Goal: Task Accomplishment & Management: Manage account settings

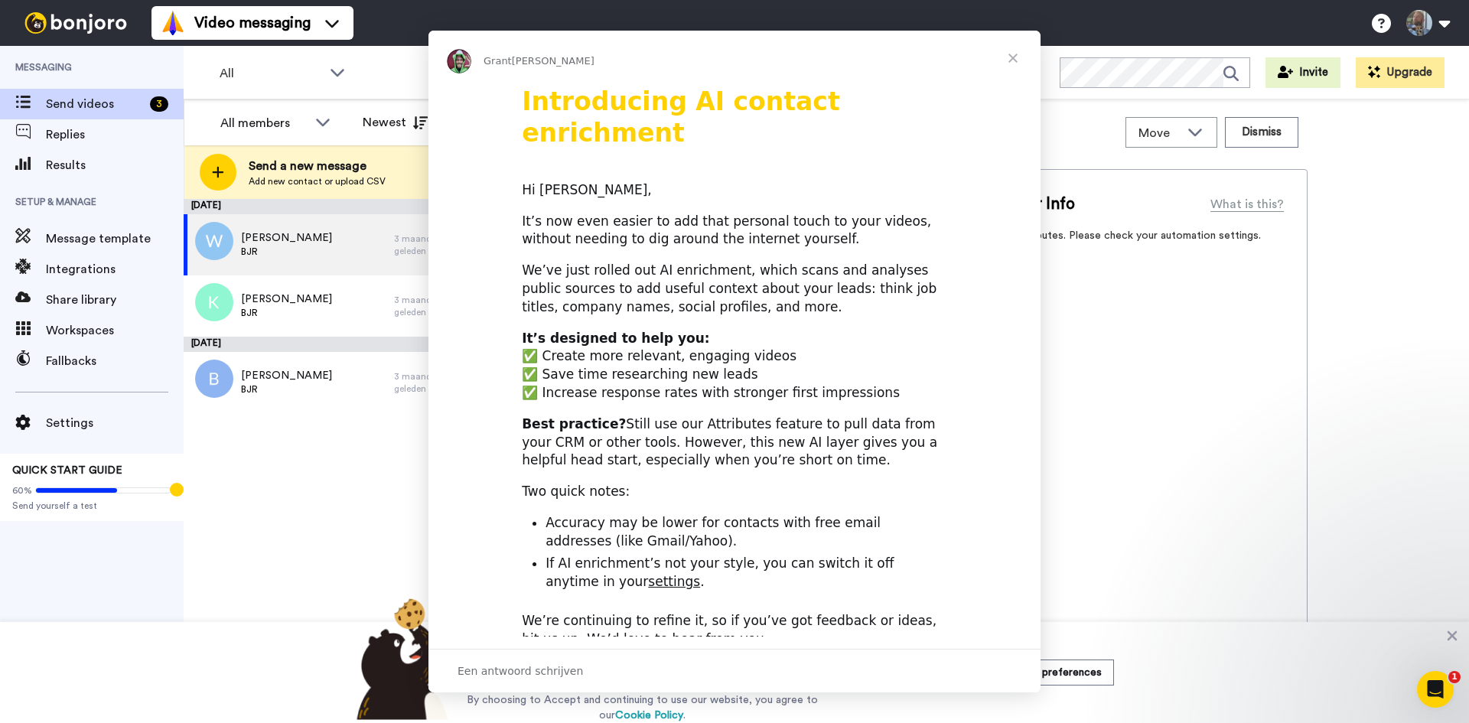
click at [272, 30] on div "Intercom Messenger" at bounding box center [734, 361] width 1469 height 723
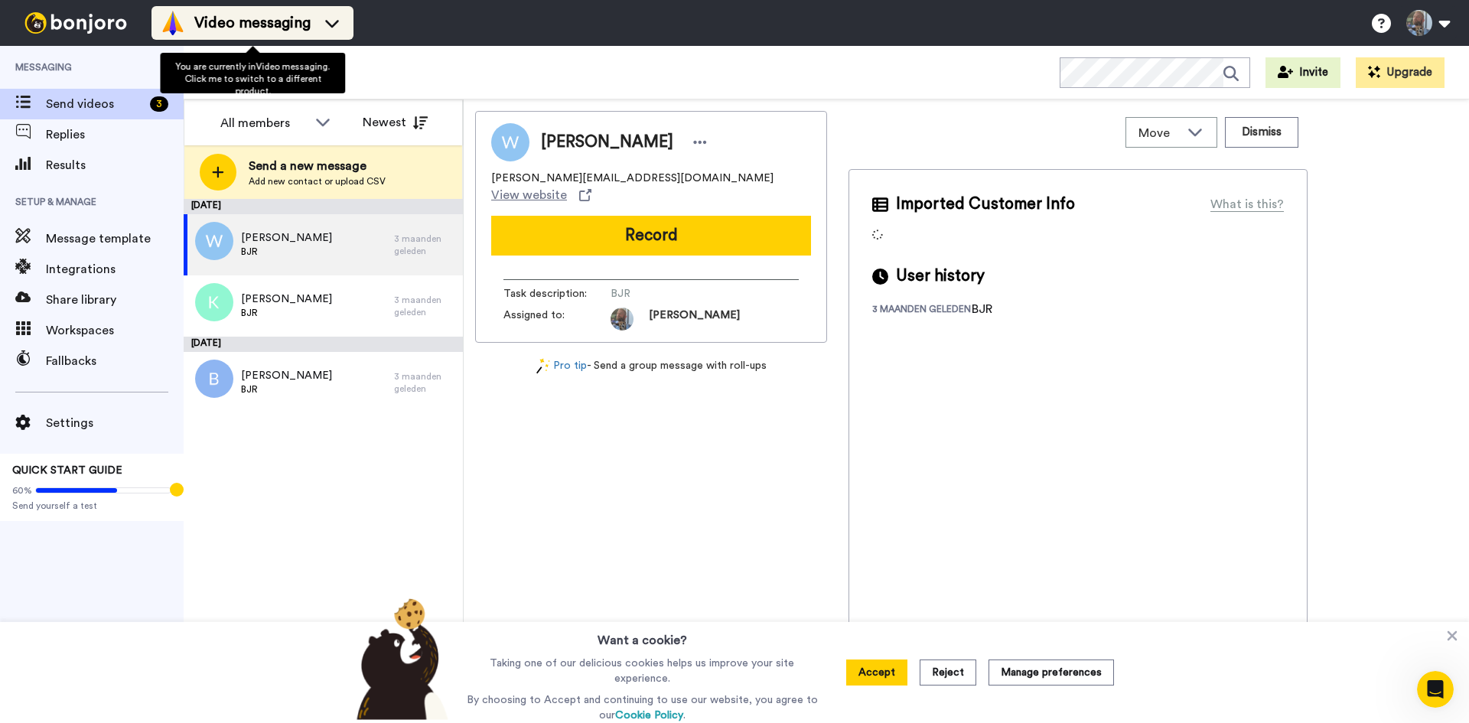
click at [272, 28] on span "Video messaging" at bounding box center [252, 22] width 116 height 21
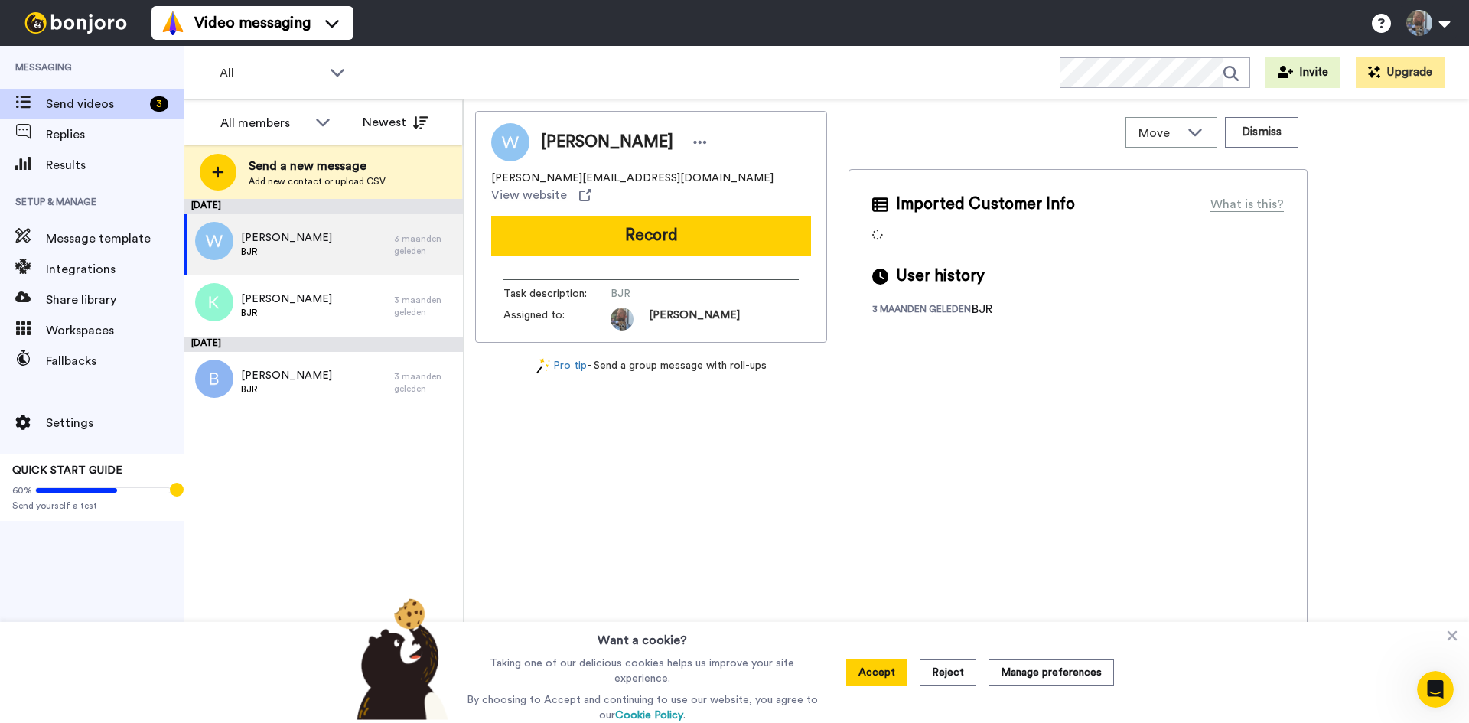
click at [108, 34] on div at bounding box center [75, 23] width 151 height 46
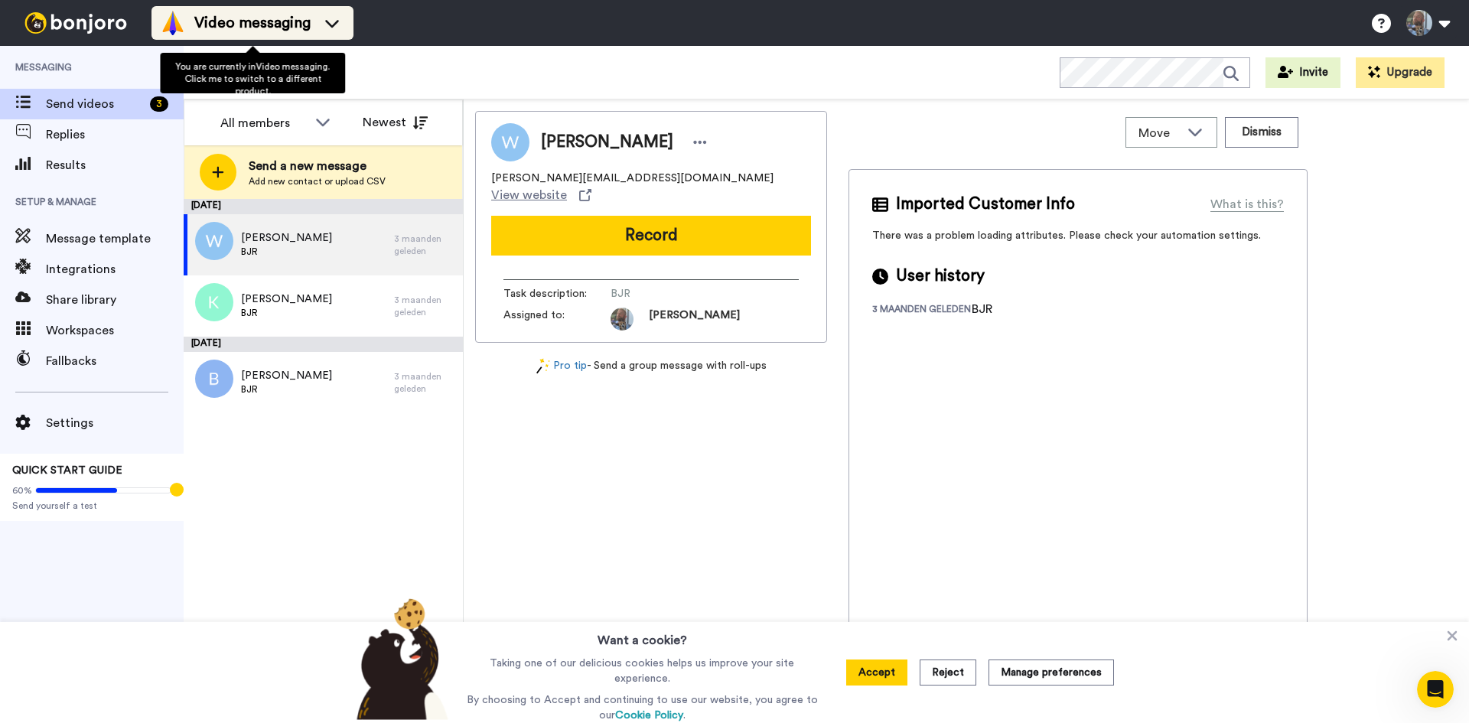
click at [337, 28] on icon at bounding box center [332, 22] width 24 height 15
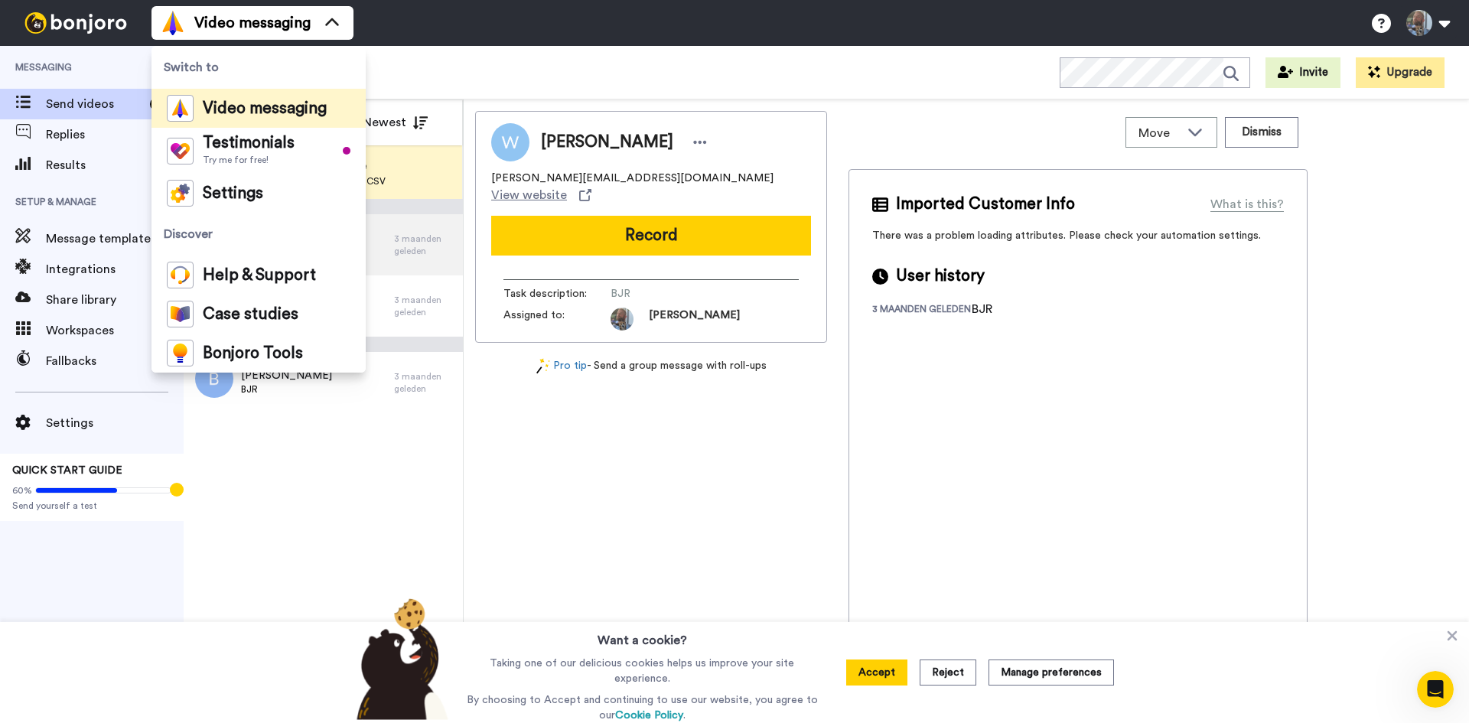
click at [441, 54] on div "All WORKSPACES View all All Default Task List + Add a new workspace Invite Upgr…" at bounding box center [826, 73] width 1285 height 54
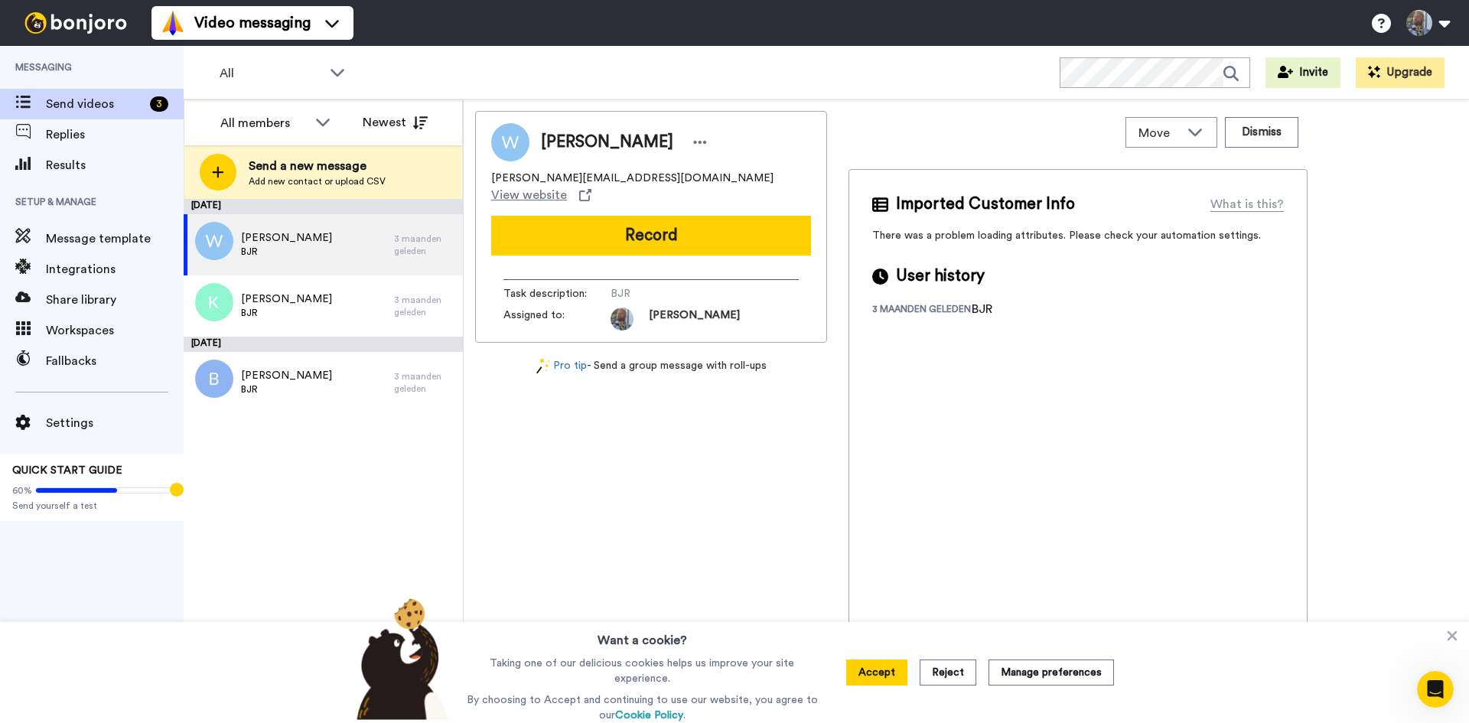
click at [76, 24] on img at bounding box center [75, 22] width 115 height 21
click at [106, 328] on span "Workspaces" at bounding box center [115, 330] width 138 height 18
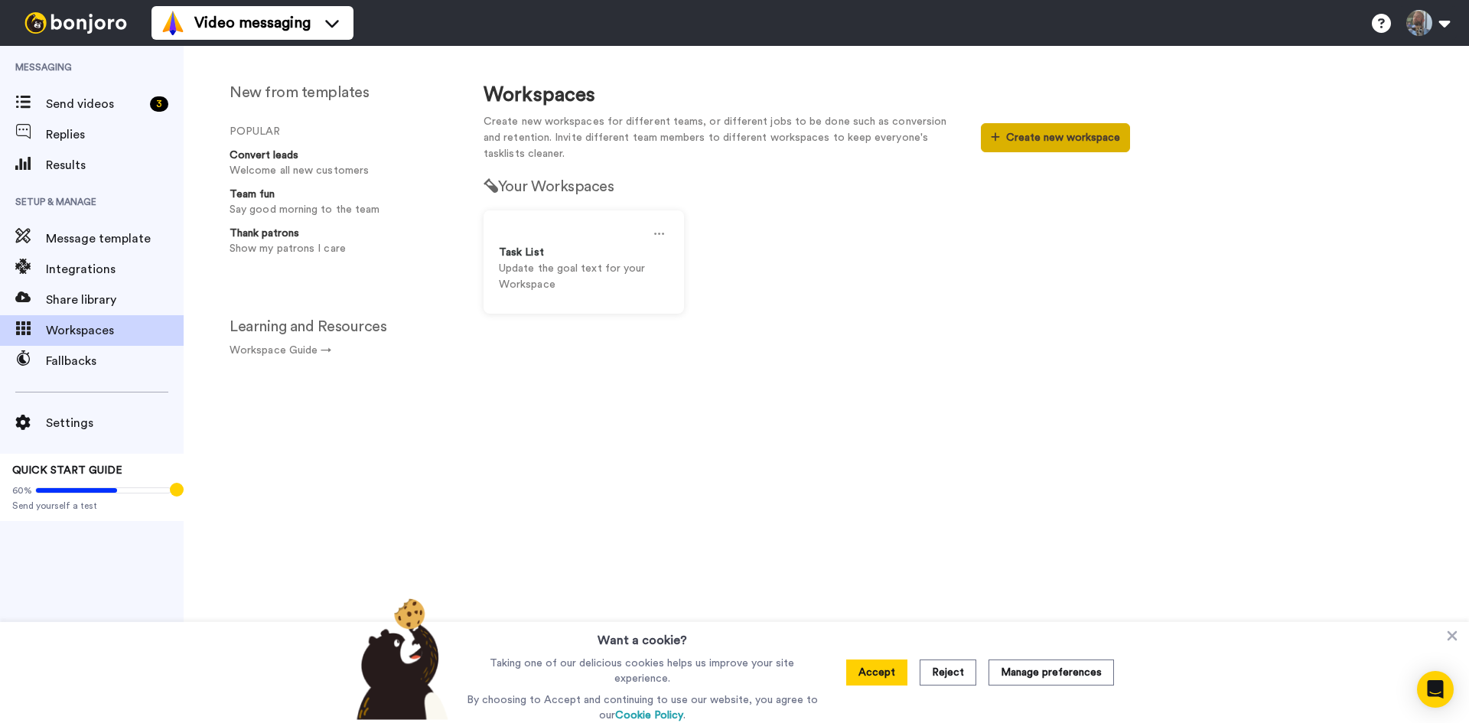
click at [1026, 145] on button "Create new workspace" at bounding box center [1055, 137] width 149 height 29
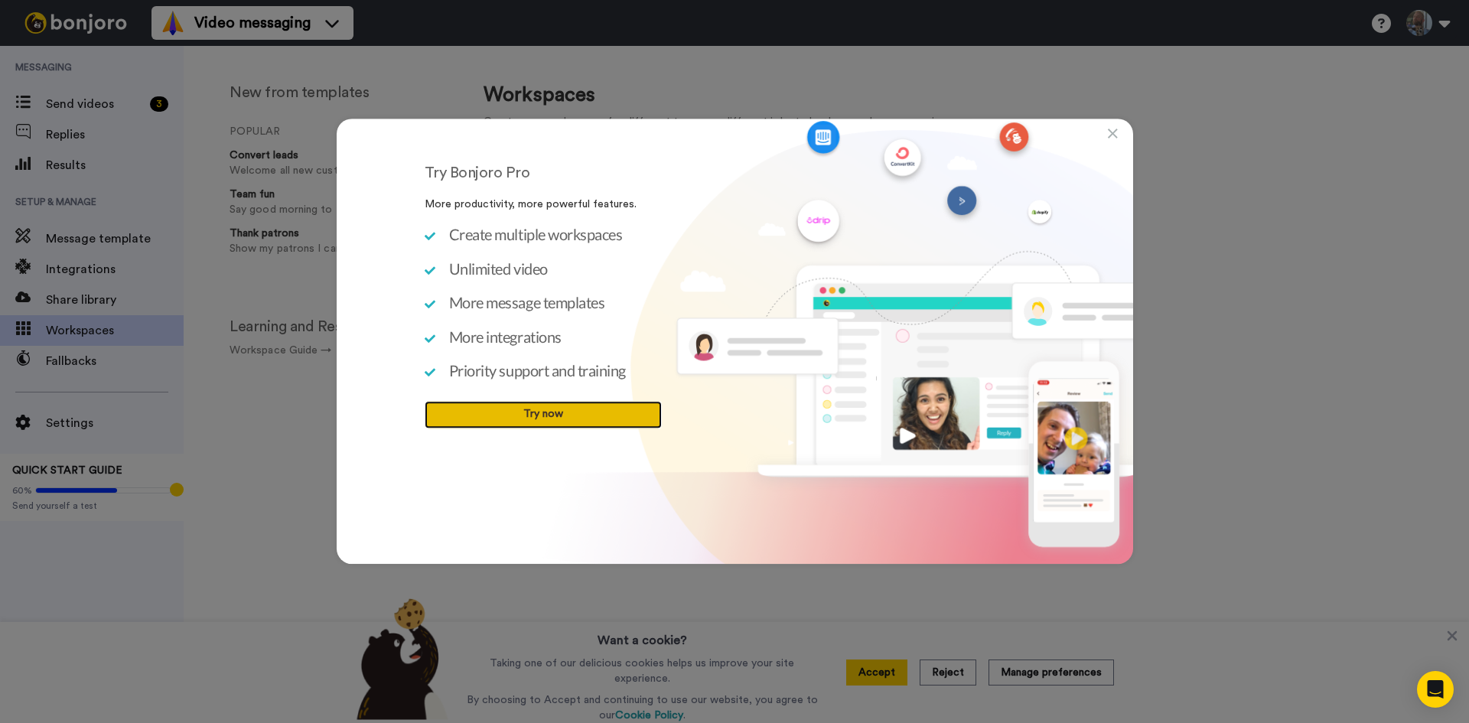
click at [584, 417] on link "Try now" at bounding box center [543, 415] width 237 height 28
click at [590, 413] on link "Try now" at bounding box center [543, 415] width 237 height 28
click at [568, 414] on link "Try now" at bounding box center [543, 415] width 237 height 28
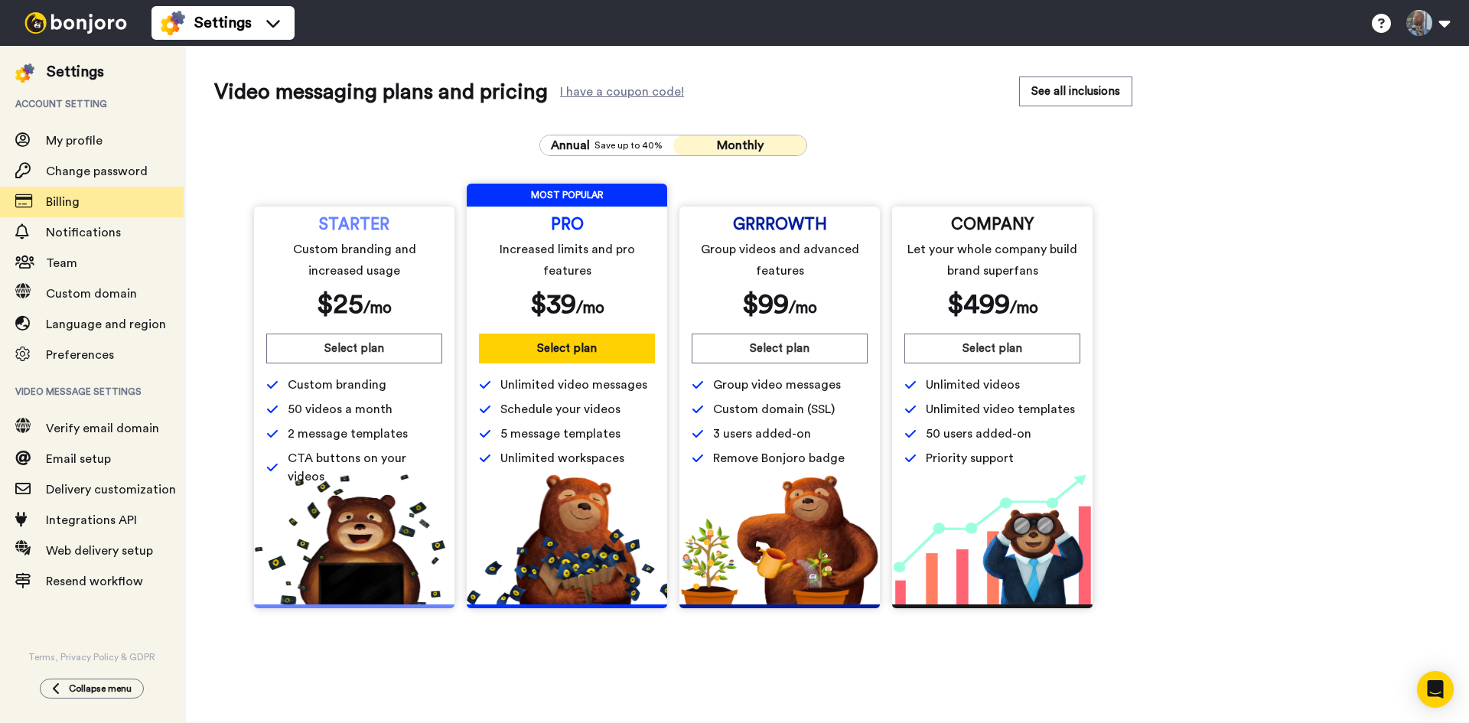
click at [729, 145] on span "Monthly" at bounding box center [740, 145] width 47 height 12
click at [1434, 695] on icon "Open Intercom Messenger" at bounding box center [1435, 689] width 18 height 20
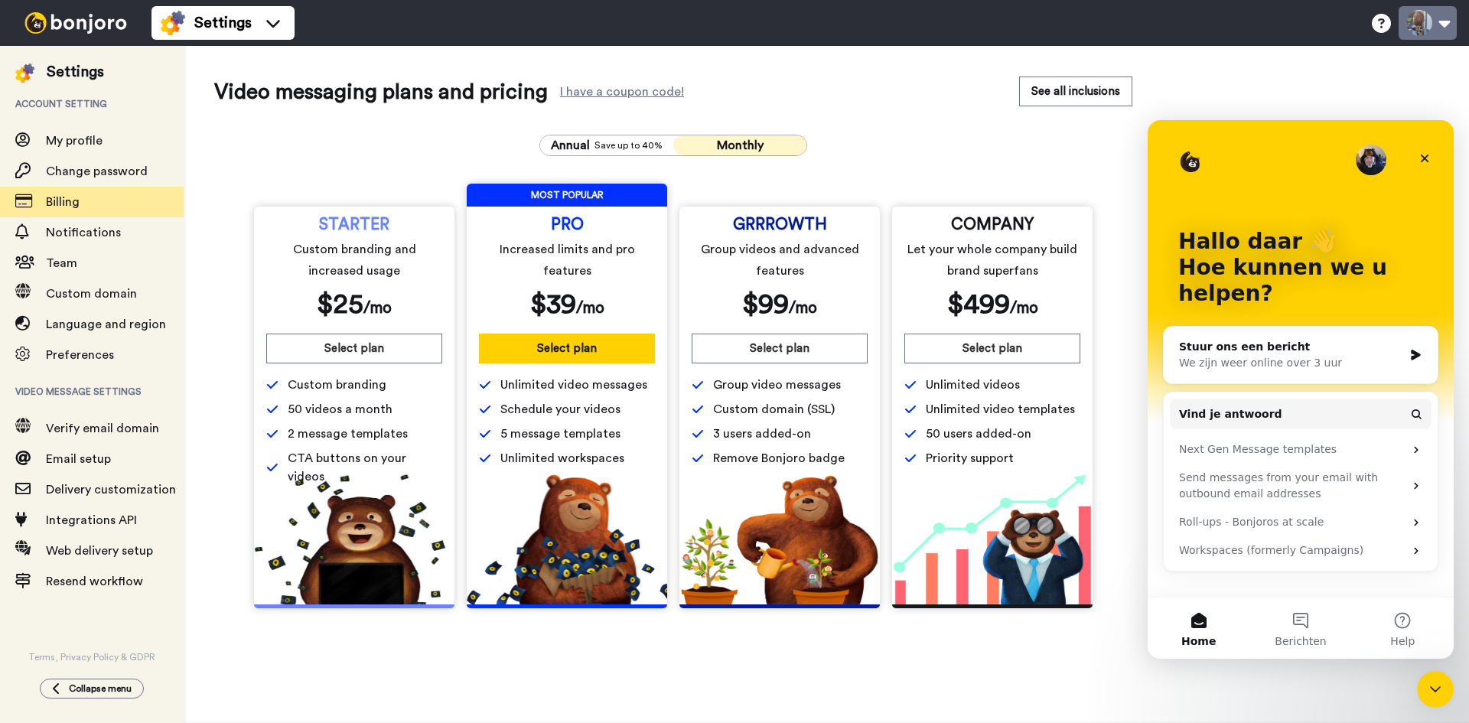
click at [1439, 23] on button at bounding box center [1427, 23] width 58 height 34
click at [1421, 161] on icon "Sluiten" at bounding box center [1424, 159] width 8 height 8
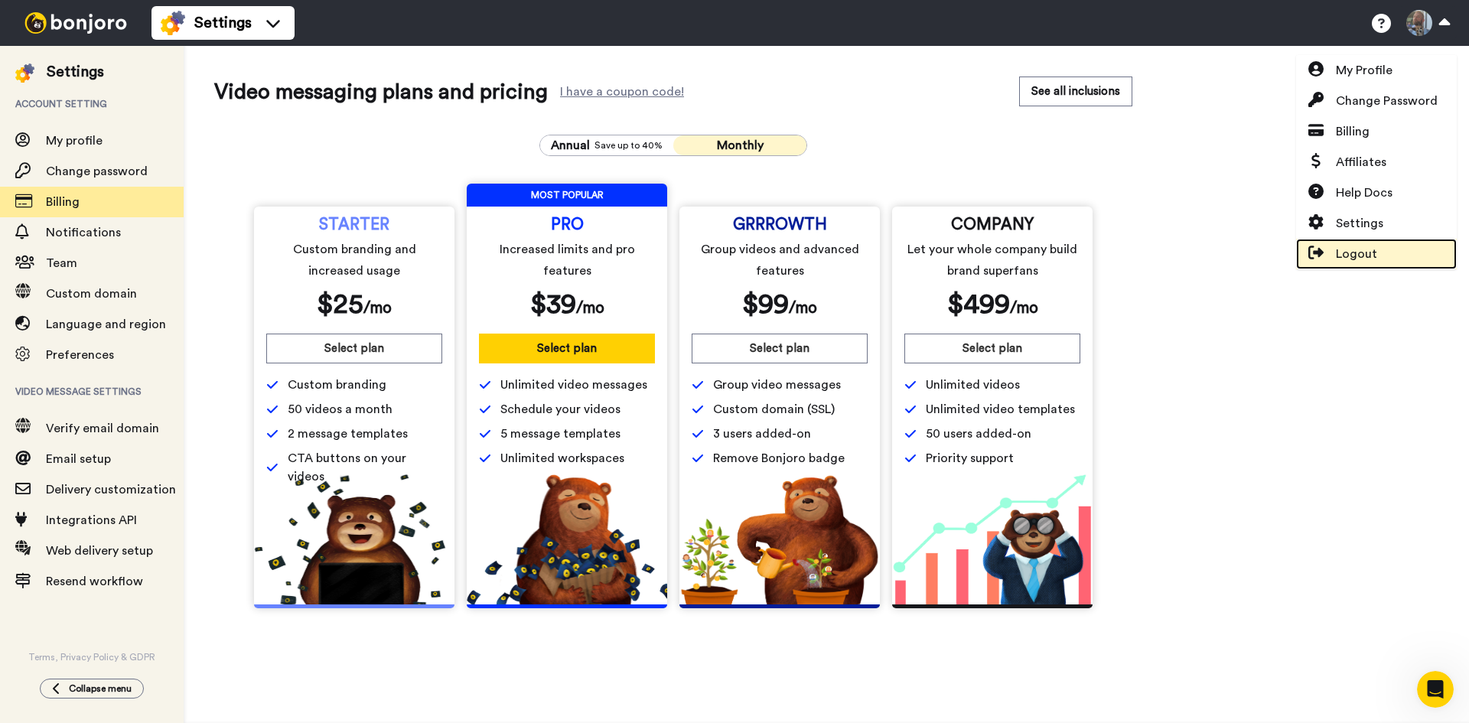
click at [1374, 247] on span "Logout" at bounding box center [1355, 254] width 41 height 18
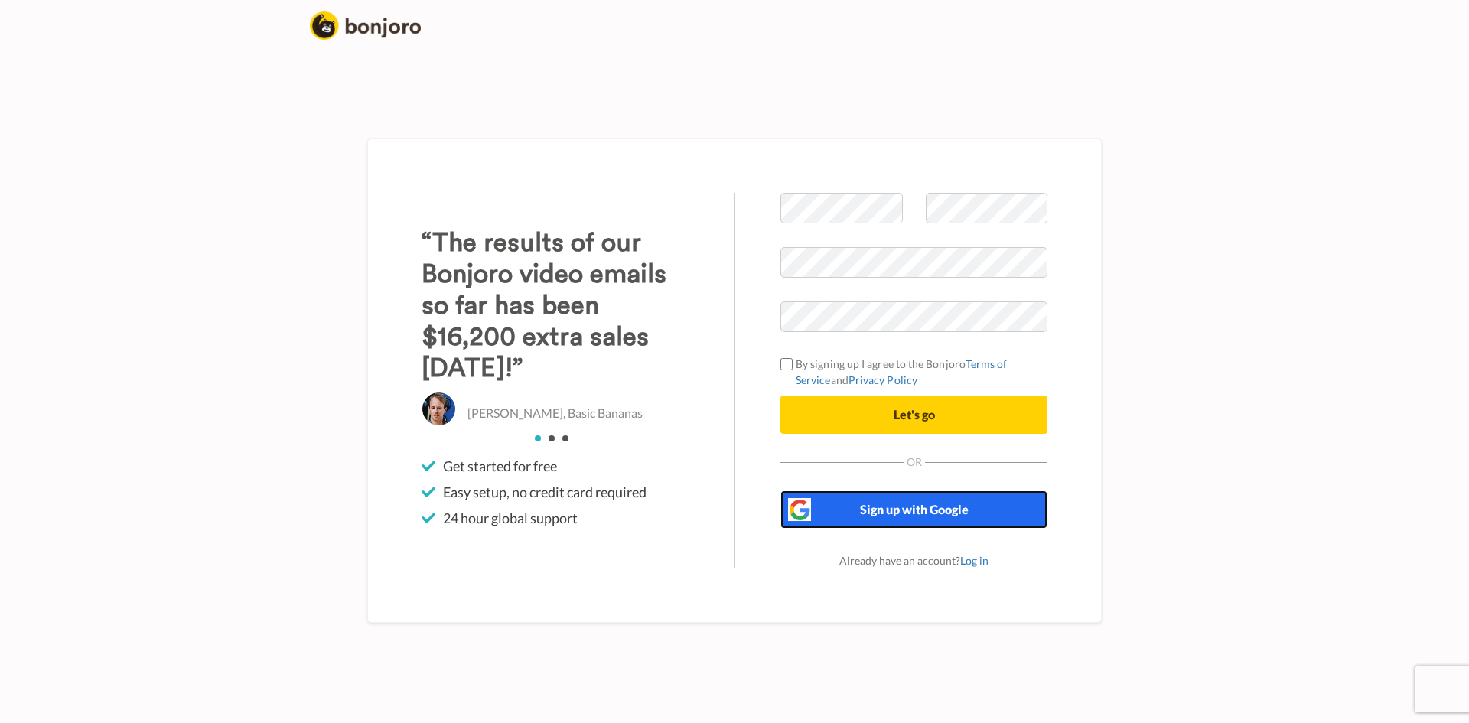
click at [922, 513] on span "Sign up with Google" at bounding box center [914, 509] width 109 height 15
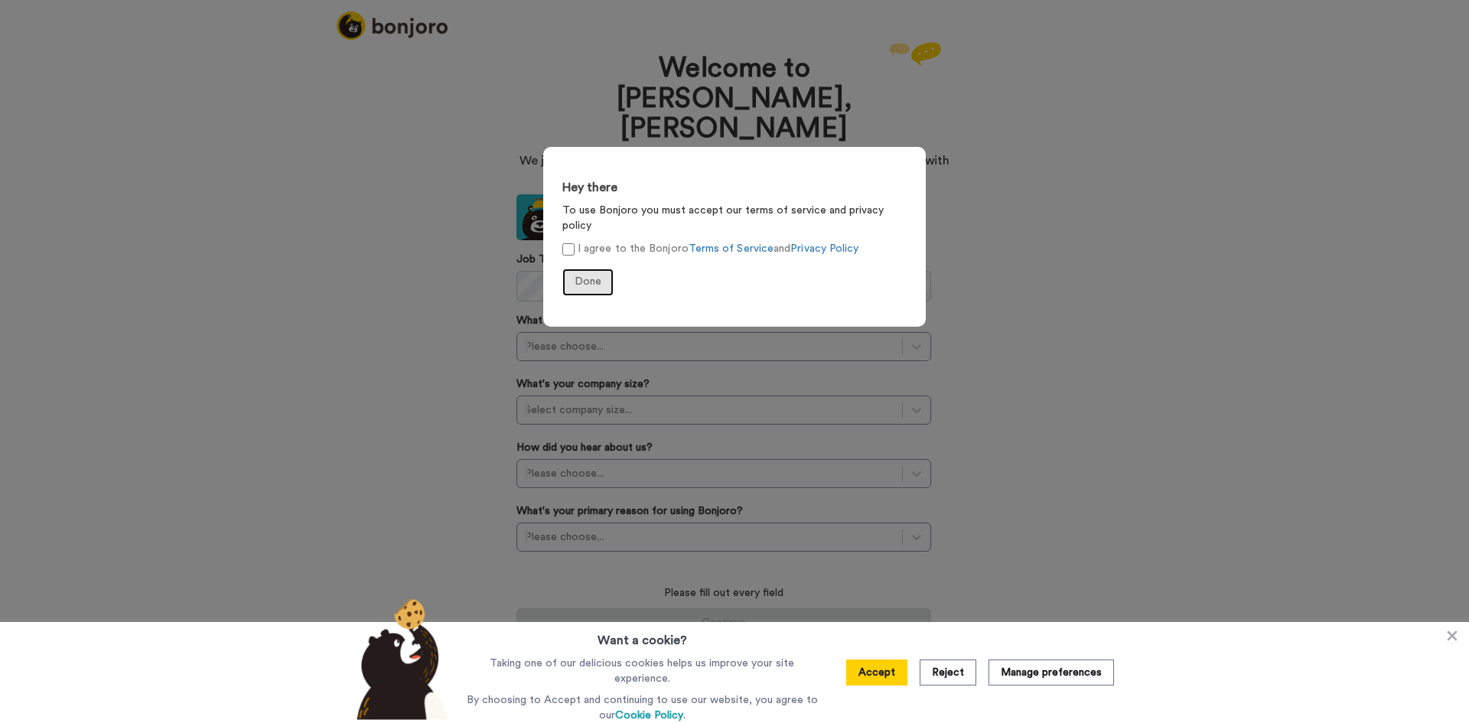
click at [590, 272] on button "Done" at bounding box center [587, 282] width 51 height 28
